Goal: Transaction & Acquisition: Book appointment/travel/reservation

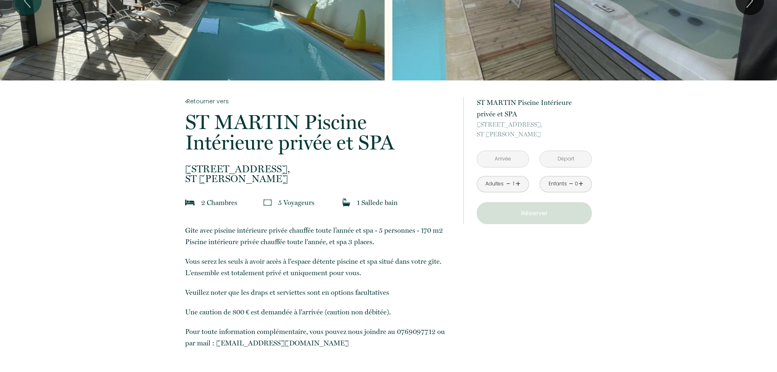
scroll to position [87, 0]
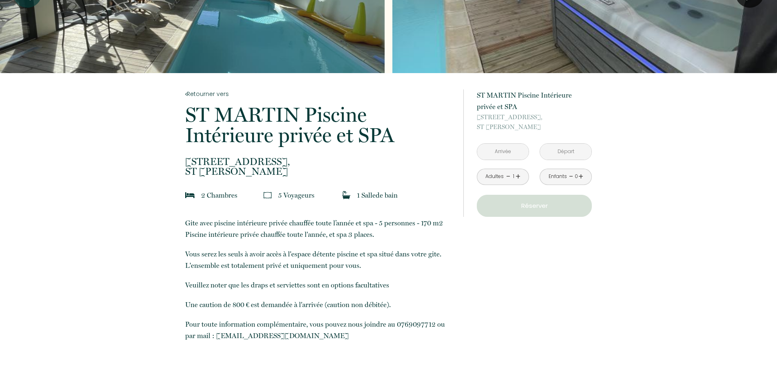
click at [506, 153] on input "text" at bounding box center [502, 152] width 51 height 16
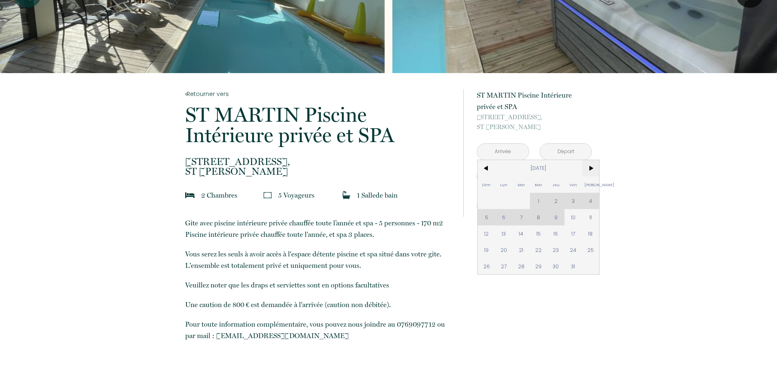
click at [592, 169] on span ">" at bounding box center [591, 168] width 18 height 16
click at [593, 166] on span ">" at bounding box center [591, 168] width 18 height 16
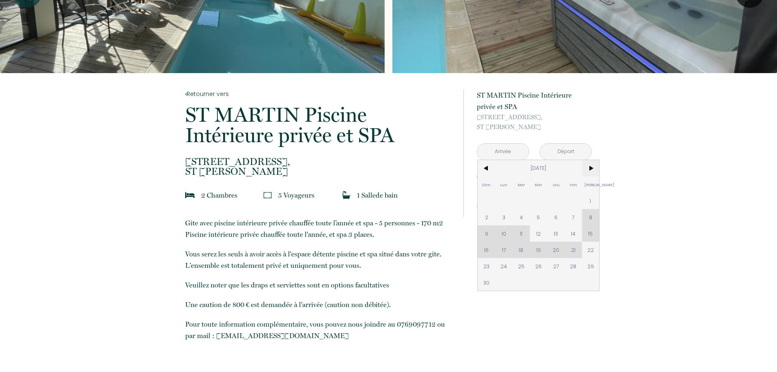
click at [593, 166] on span ">" at bounding box center [591, 168] width 18 height 16
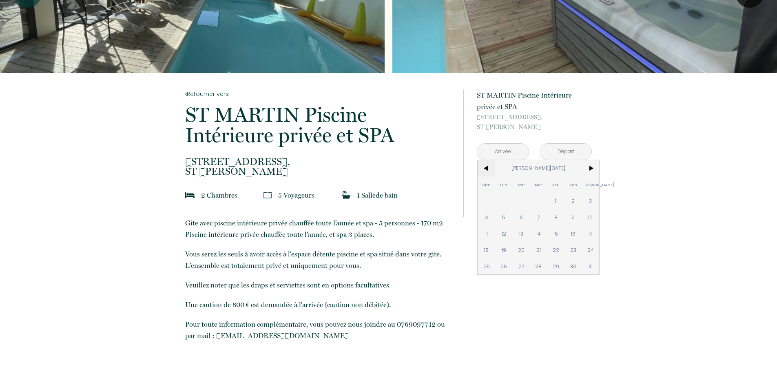
click at [490, 170] on span "<" at bounding box center [487, 168] width 18 height 16
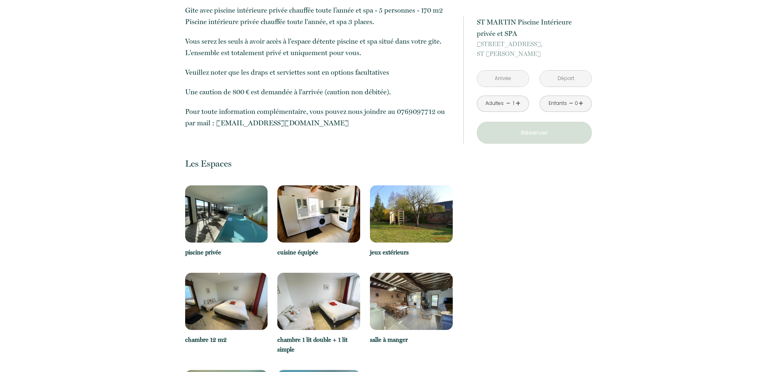
scroll to position [413, 0]
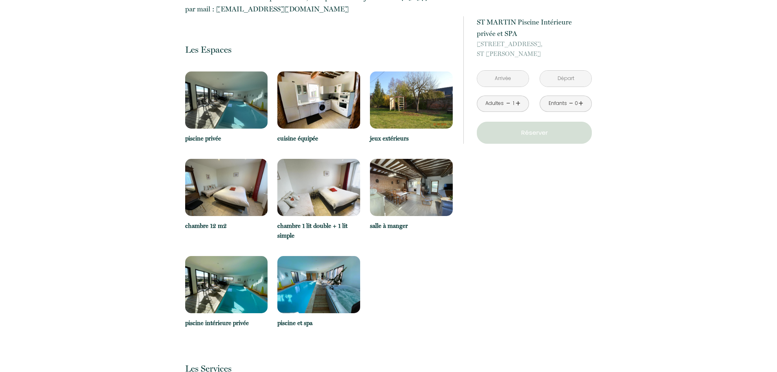
click at [415, 207] on img at bounding box center [411, 187] width 83 height 57
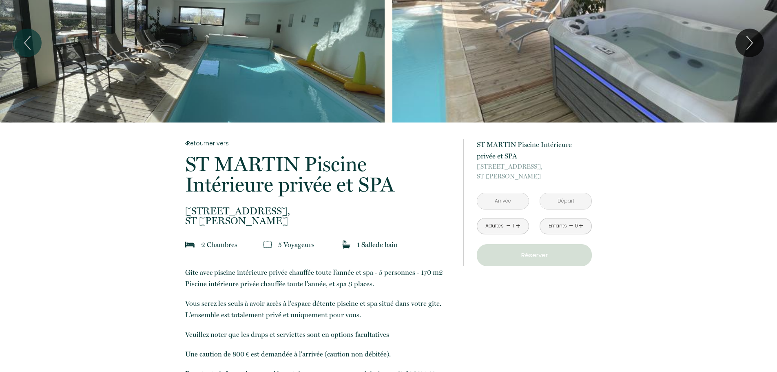
scroll to position [0, 0]
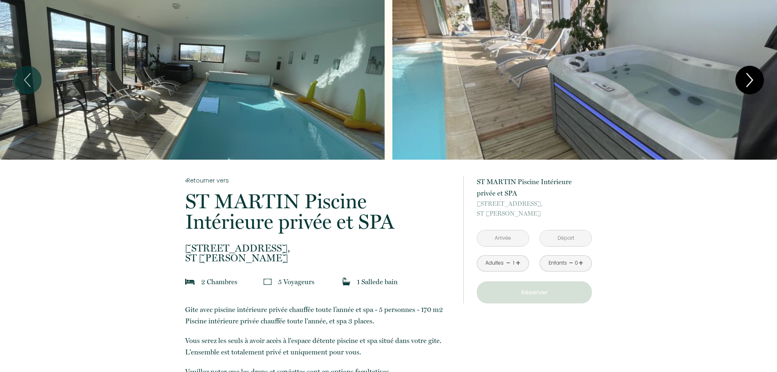
click at [752, 77] on icon "Next" at bounding box center [749, 80] width 17 height 24
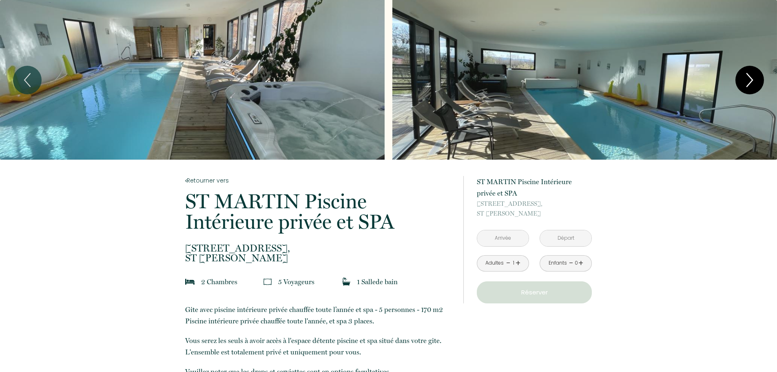
click at [749, 79] on icon "Next" at bounding box center [749, 80] width 17 height 24
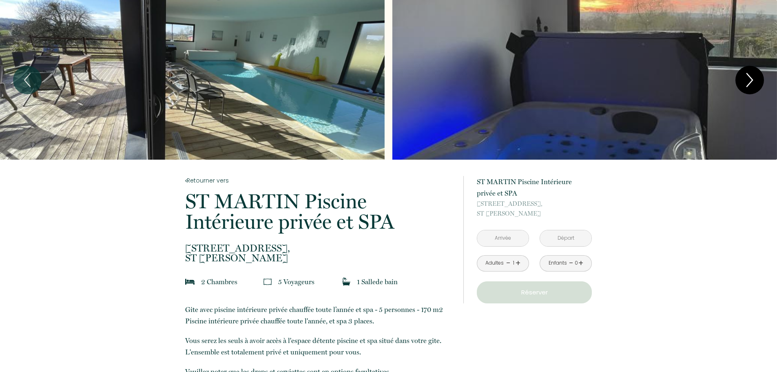
click at [748, 79] on icon "Next" at bounding box center [749, 80] width 17 height 24
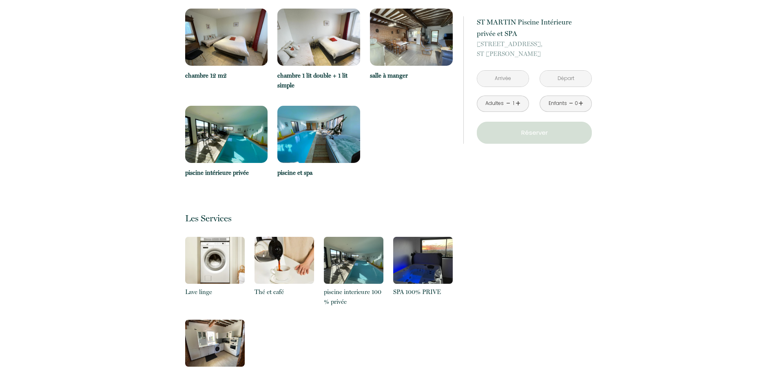
scroll to position [612, 0]
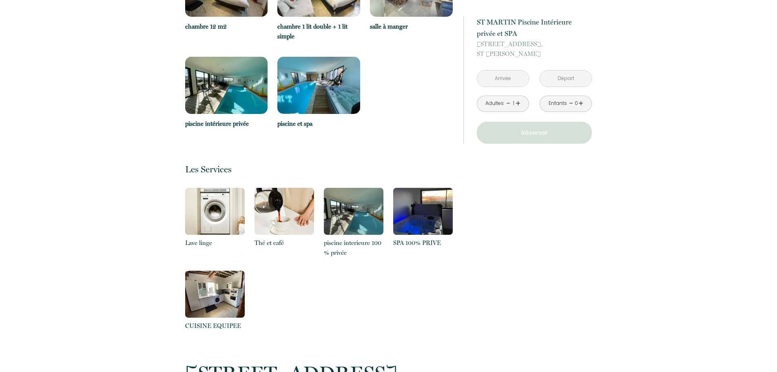
click at [517, 103] on link "+" at bounding box center [518, 103] width 5 height 13
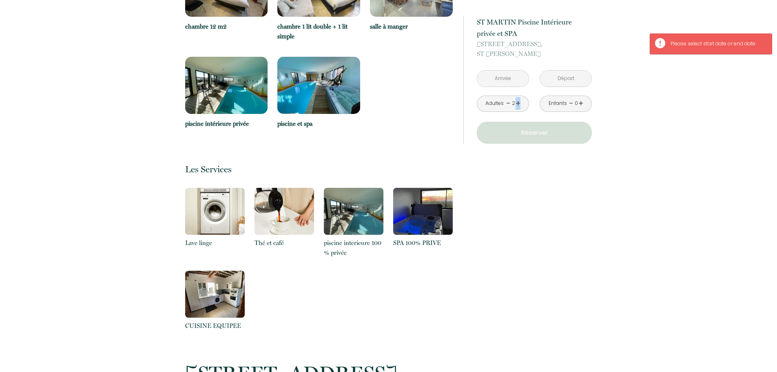
click at [517, 103] on link "+" at bounding box center [518, 103] width 5 height 13
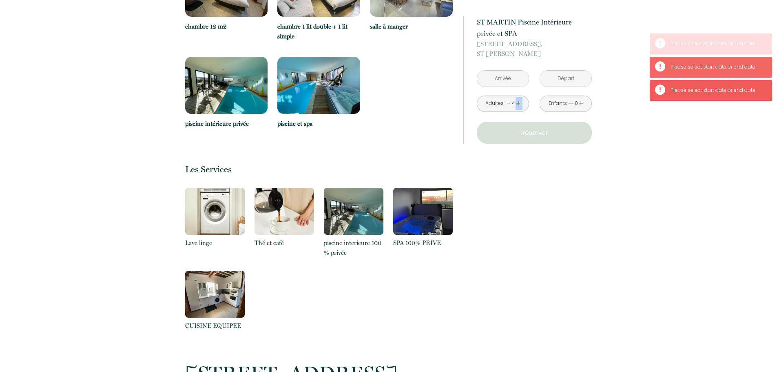
click at [517, 103] on link "+" at bounding box center [518, 103] width 5 height 13
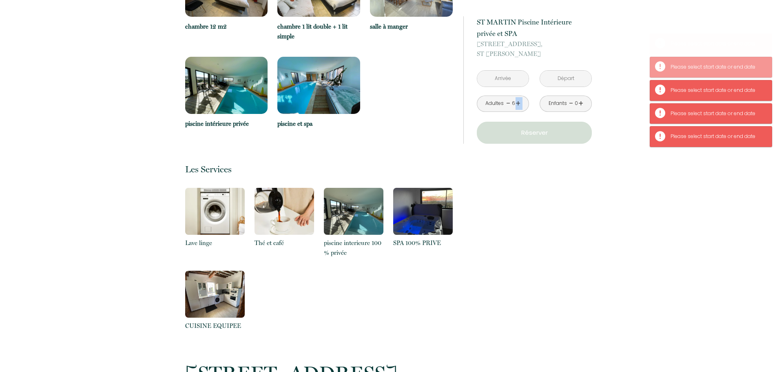
click at [517, 103] on link "+" at bounding box center [518, 103] width 5 height 13
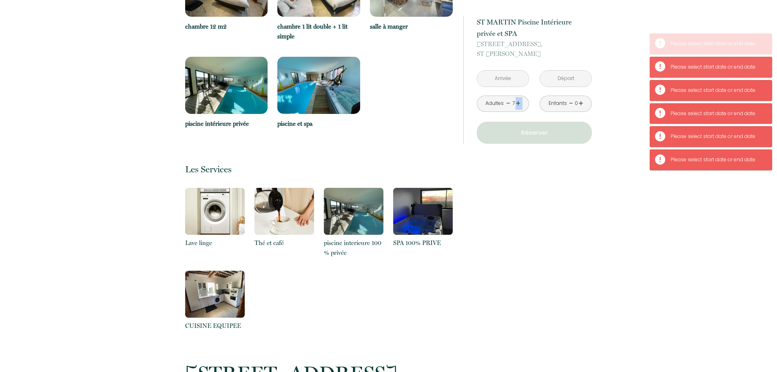
click at [517, 103] on link "+" at bounding box center [518, 103] width 5 height 13
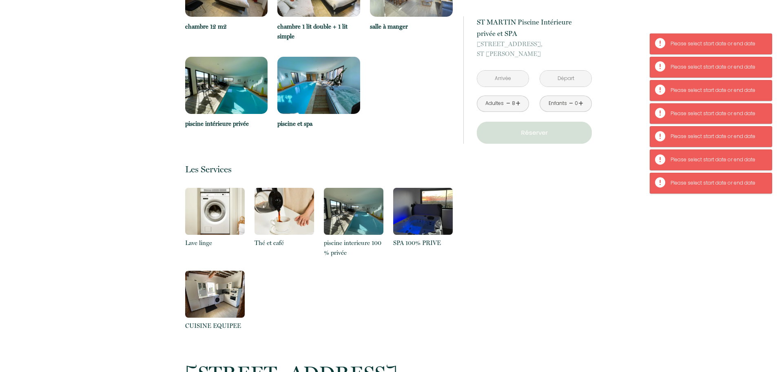
click at [508, 102] on link "-" at bounding box center [508, 103] width 4 height 13
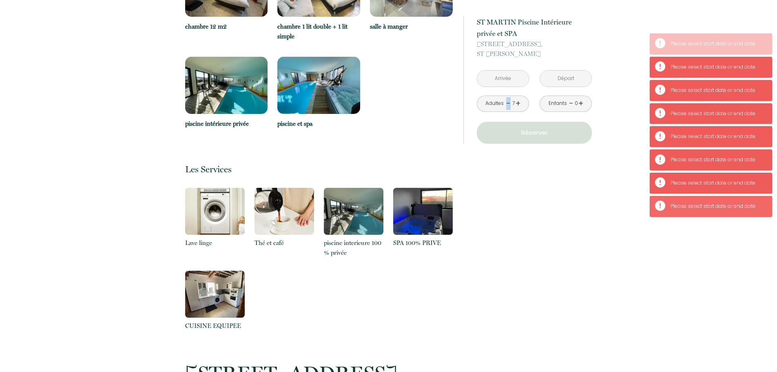
click at [508, 102] on link "-" at bounding box center [508, 103] width 4 height 13
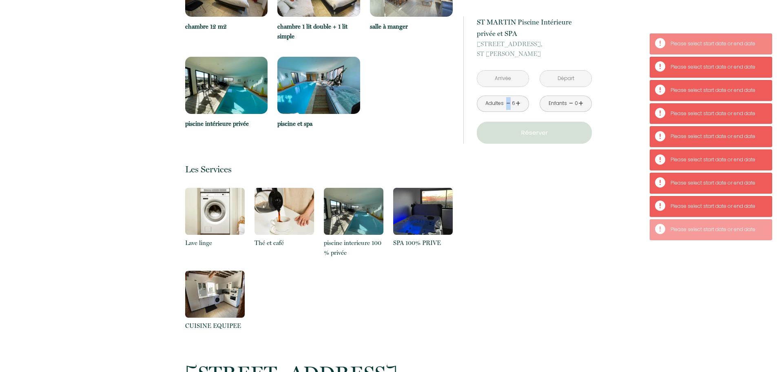
click at [508, 102] on link "-" at bounding box center [508, 103] width 4 height 13
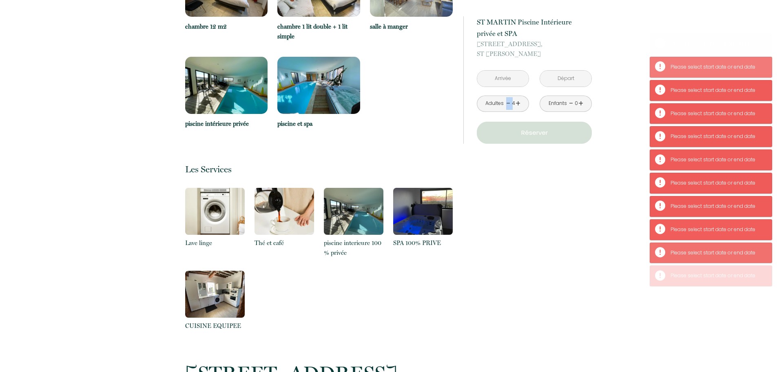
click at [508, 102] on link "-" at bounding box center [508, 103] width 4 height 13
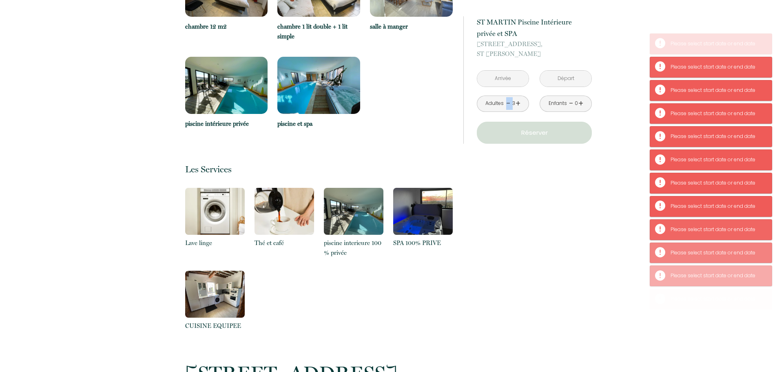
click at [508, 102] on link "-" at bounding box center [508, 103] width 4 height 13
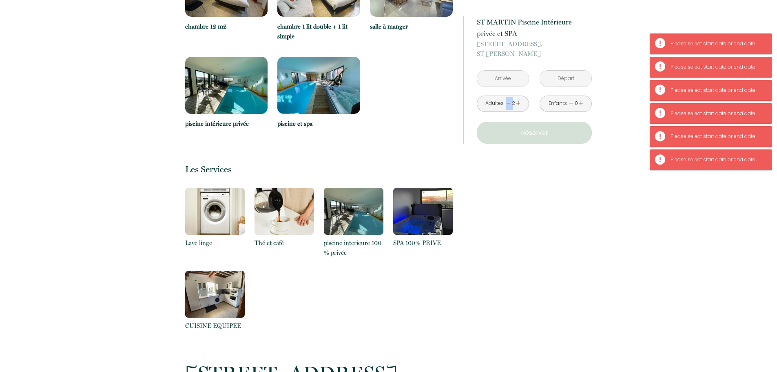
click at [508, 102] on link "-" at bounding box center [508, 103] width 4 height 13
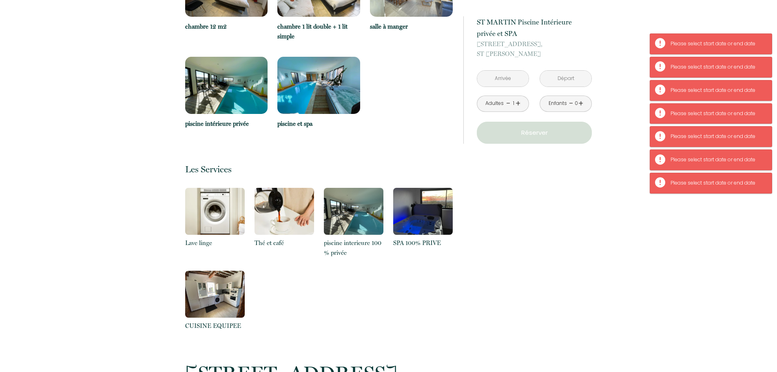
click at [508, 102] on link "-" at bounding box center [508, 103] width 4 height 13
click at [511, 82] on input "text" at bounding box center [502, 79] width 51 height 16
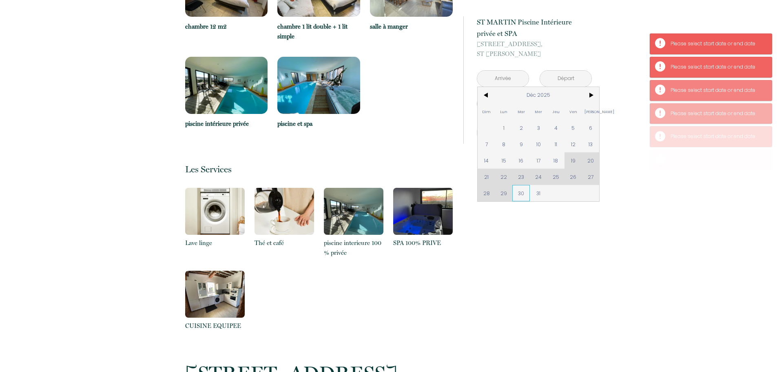
click at [526, 192] on span "30" at bounding box center [522, 193] width 18 height 16
click at [591, 93] on div "à partir de 270 € [GEOGRAPHIC_DATA] Intérieure privée et SPA [STREET_ADDRESS][P…" at bounding box center [534, 79] width 115 height 127
click at [595, 95] on div "à partir de 270 € [GEOGRAPHIC_DATA] Intérieure privée et SPA [STREET_ADDRESS][P…" at bounding box center [527, 145] width 139 height 1196
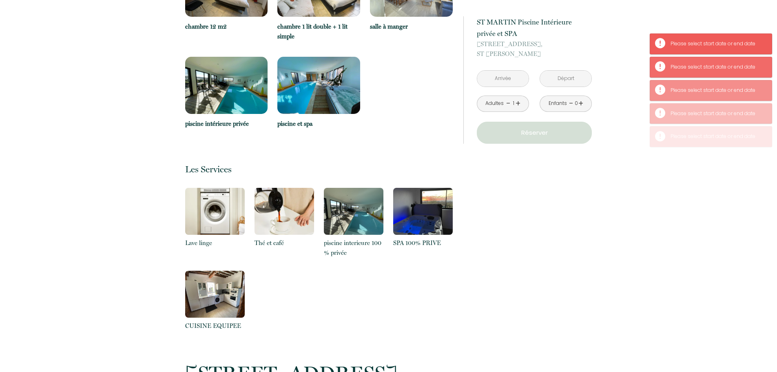
type input "[DATE]"
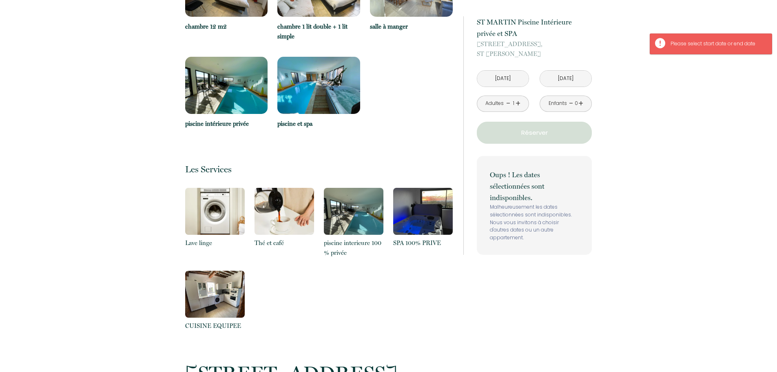
click at [587, 77] on input "[DATE]" at bounding box center [565, 79] width 51 height 16
click at [563, 80] on input "[DATE]" at bounding box center [565, 79] width 51 height 16
click at [543, 70] on div "à partir de 270 € [GEOGRAPHIC_DATA] Piscine Intérieure privée et SPA [STREET_AD…" at bounding box center [534, 135] width 115 height 238
click at [486, 78] on input "[DATE]" at bounding box center [502, 79] width 51 height 16
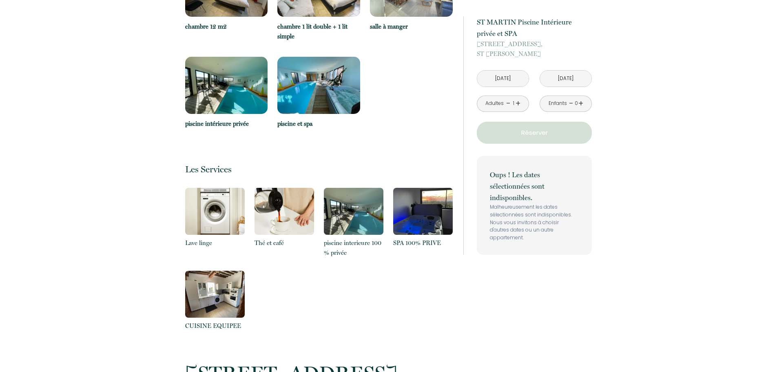
click at [571, 78] on input "[DATE]" at bounding box center [565, 79] width 51 height 16
click at [699, 81] on div "Retourner vers [GEOGRAPHIC_DATA] privée et SPA [STREET_ADDRESS][PERSON_NAME] 2 …" at bounding box center [388, 145] width 777 height 1196
click at [568, 72] on input "[DATE]" at bounding box center [565, 79] width 51 height 16
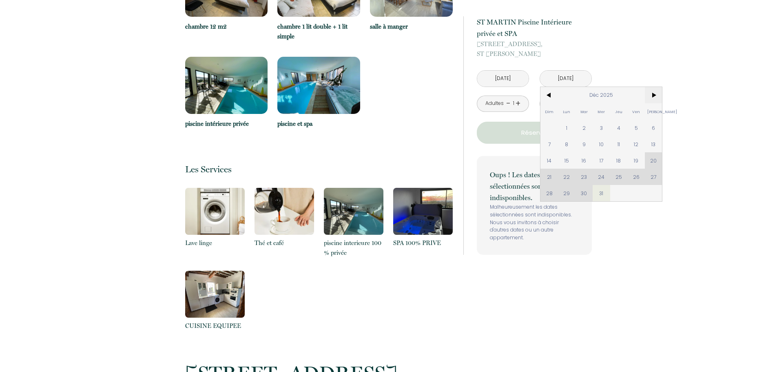
drag, startPoint x: 657, startPoint y: 92, endPoint x: 655, endPoint y: 96, distance: 4.6
click at [657, 92] on span ">" at bounding box center [654, 95] width 18 height 16
click at [637, 129] on span "2" at bounding box center [637, 128] width 18 height 16
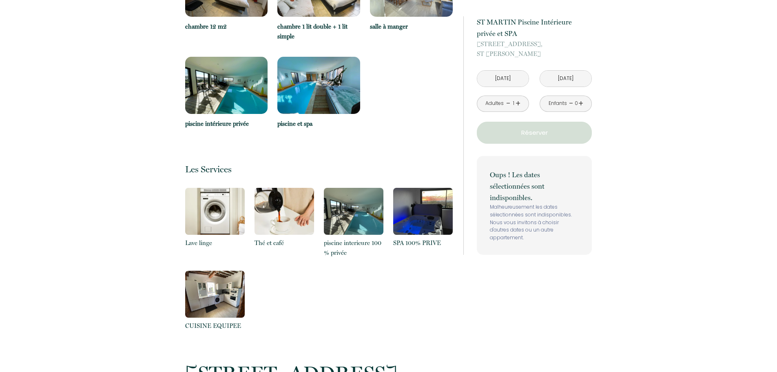
type input "[DATE][PERSON_NAME]"
click at [519, 101] on link "+" at bounding box center [518, 103] width 5 height 13
click at [516, 103] on link "+" at bounding box center [518, 103] width 5 height 13
click at [518, 103] on link "+" at bounding box center [518, 103] width 5 height 13
click at [581, 103] on link "+" at bounding box center [581, 103] width 5 height 13
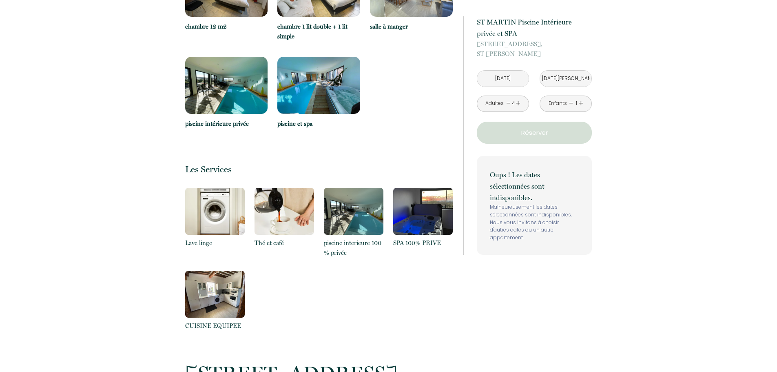
click at [581, 103] on link "+" at bounding box center [581, 103] width 5 height 13
click at [538, 131] on p "Réserver" at bounding box center [534, 133] width 109 height 10
click at [610, 158] on div "Retourner vers [GEOGRAPHIC_DATA] privée et SPA [STREET_ADDRESS][PERSON_NAME] 2 …" at bounding box center [388, 145] width 777 height 1196
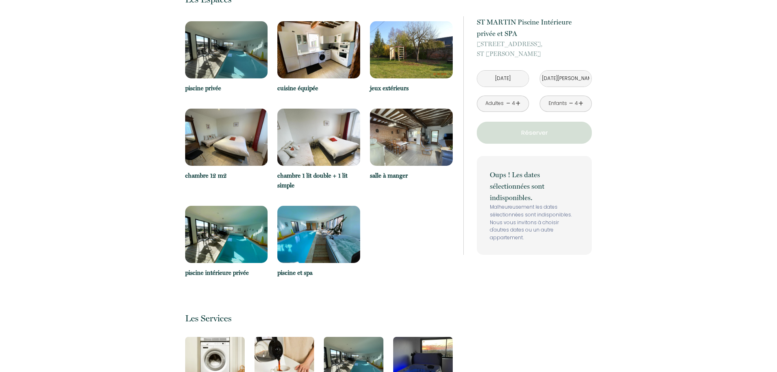
scroll to position [449, 0]
